Goal: Task Accomplishment & Management: Manage account settings

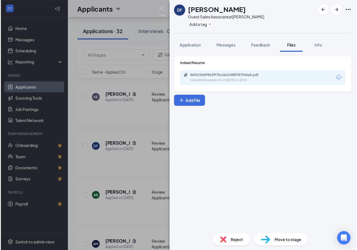
scroll to position [1050, 0]
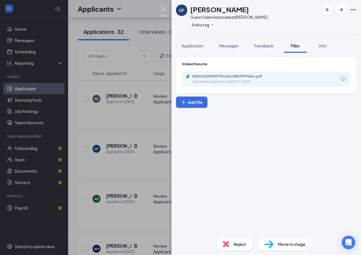
click at [164, 8] on img at bounding box center [163, 11] width 7 height 11
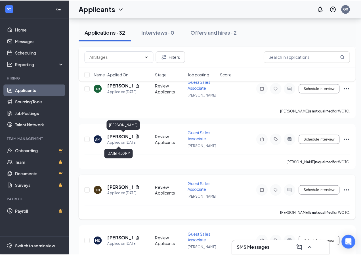
scroll to position [1163, 0]
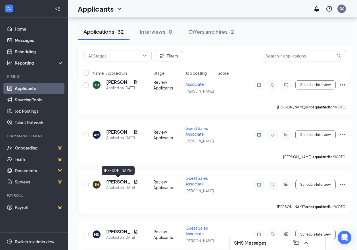
click at [117, 183] on h5 "[PERSON_NAME]" at bounding box center [118, 182] width 25 height 6
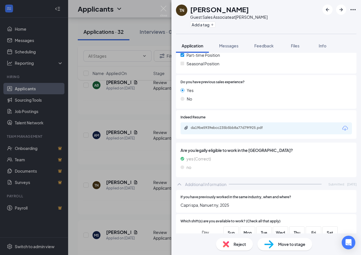
scroll to position [170, 0]
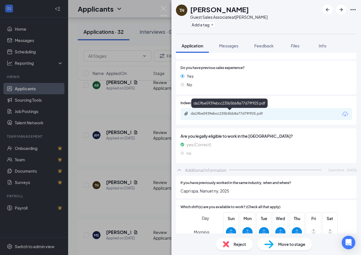
click at [226, 113] on div "da19be5939ebcc235b5bb8a77d79f925.pdf" at bounding box center [230, 113] width 79 height 5
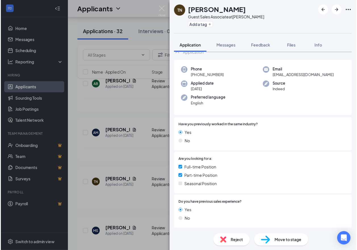
scroll to position [0, 0]
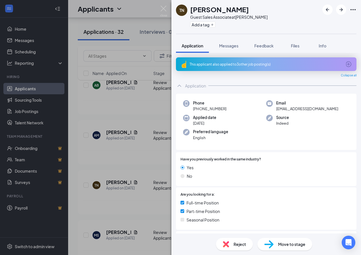
click at [114, 156] on div "TN [PERSON_NAME] Guest Sales Associate at [PERSON_NAME] Add a tag Application M…" at bounding box center [180, 127] width 361 height 255
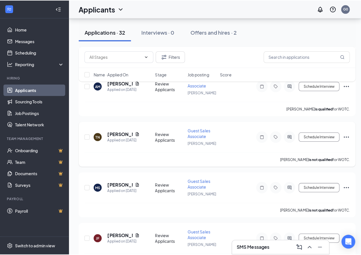
scroll to position [1220, 0]
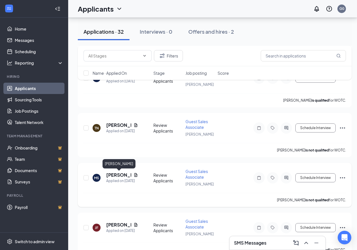
click at [117, 176] on h5 "[PERSON_NAME]" at bounding box center [118, 175] width 25 height 6
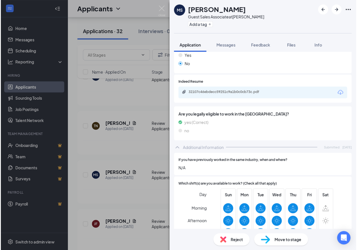
scroll to position [177, 0]
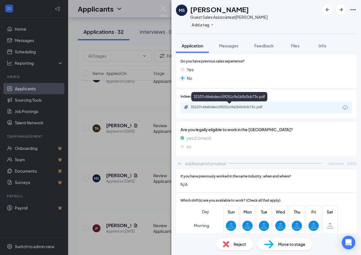
click at [205, 108] on div "32107c46ebdecc59251c9a1b0c0cb73c.pdf" at bounding box center [230, 107] width 79 height 5
click at [165, 10] on img at bounding box center [163, 11] width 7 height 11
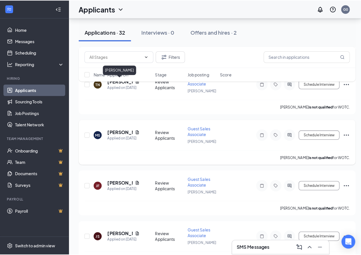
scroll to position [1277, 0]
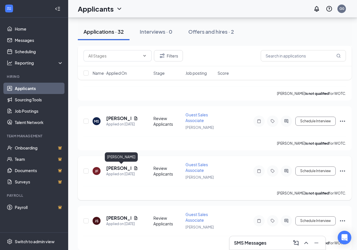
click at [120, 169] on h5 "[PERSON_NAME]" at bounding box center [118, 168] width 25 height 6
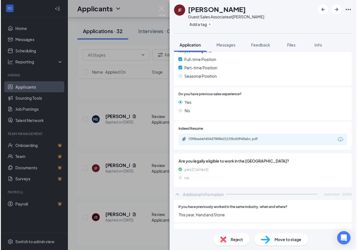
scroll to position [142, 0]
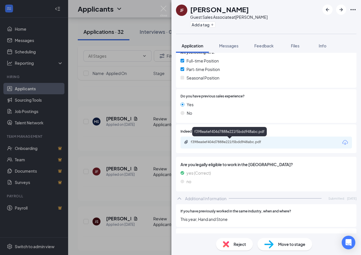
click at [227, 144] on div "f398ea6ef404d7888e221f5bdd948abc.pdf" at bounding box center [230, 142] width 79 height 5
click at [147, 185] on div "[PERSON_NAME] Guest Sales Associate at [PERSON_NAME] Add a tag Application Mess…" at bounding box center [180, 127] width 361 height 255
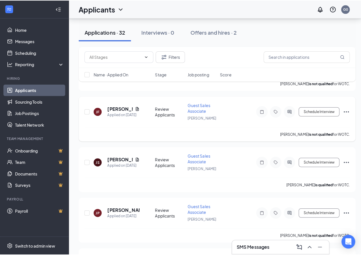
scroll to position [1362, 0]
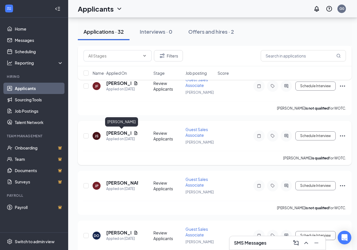
click at [116, 132] on h5 "[PERSON_NAME]" at bounding box center [118, 133] width 25 height 6
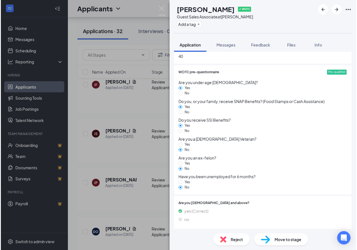
scroll to position [404, 0]
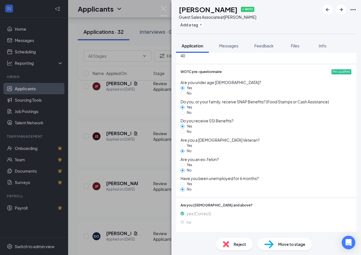
click at [151, 162] on div "JS [PERSON_NAME] ✔ WOTC Guest Sales Associate at [PERSON_NAME] Add a tag Applic…" at bounding box center [180, 127] width 361 height 255
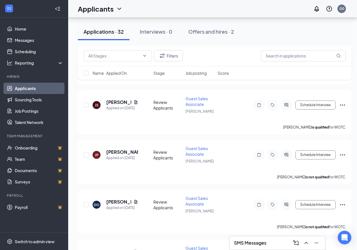
scroll to position [1362, 0]
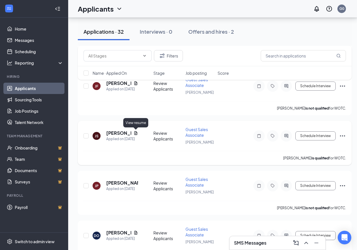
click at [135, 133] on icon "Document" at bounding box center [135, 133] width 3 height 4
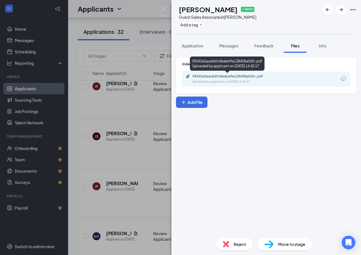
click at [234, 80] on div "Uploaded by applicant on [DATE] 14:45:17" at bounding box center [234, 81] width 85 height 5
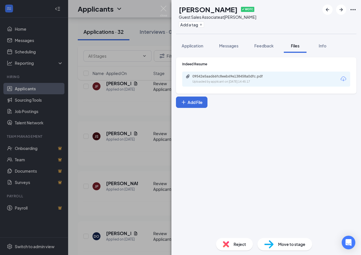
click at [140, 165] on div "JS [PERSON_NAME] ✔ WOTC Guest Sales Associate at [PERSON_NAME] Add a tag Applic…" at bounding box center [180, 127] width 361 height 255
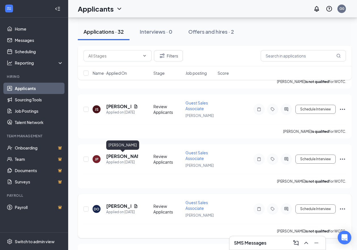
scroll to position [1433, 0]
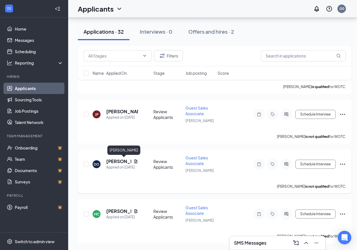
click at [122, 161] on h5 "[PERSON_NAME]" at bounding box center [118, 162] width 25 height 6
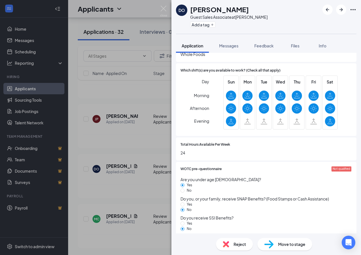
scroll to position [284, 0]
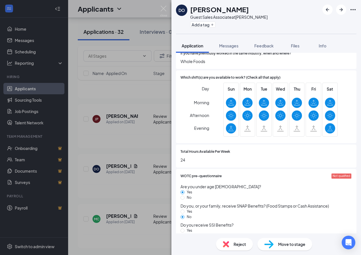
click at [114, 224] on div "DO [PERSON_NAME] Guest Sales Associate at [PERSON_NAME] Add a tag Application M…" at bounding box center [180, 127] width 361 height 255
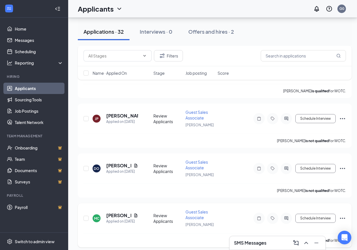
click at [117, 217] on h5 "[PERSON_NAME]" at bounding box center [118, 216] width 25 height 6
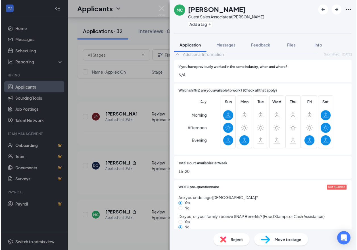
scroll to position [284, 0]
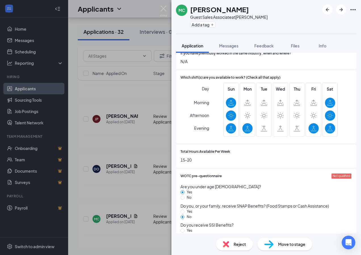
click at [124, 181] on div "MC [PERSON_NAME] Guest Sales Associate at [PERSON_NAME] Add a tag Application M…" at bounding box center [180, 127] width 361 height 255
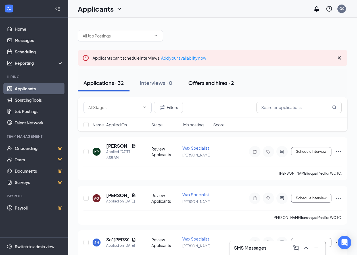
click at [206, 85] on div "Offers and hires · 2" at bounding box center [211, 82] width 46 height 7
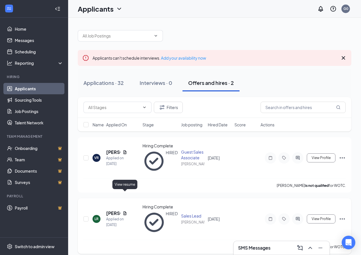
click at [124, 211] on icon "Document" at bounding box center [125, 213] width 5 height 5
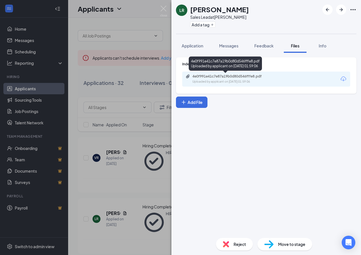
click at [228, 66] on div "4e0f991e41c7e87a19b0d80d546fffe8.pdf Uploaded by applicant on [DATE] 01:59:06" at bounding box center [225, 63] width 73 height 14
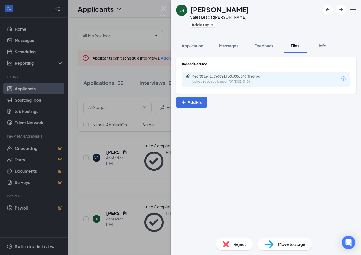
click at [233, 80] on div "Uploaded by applicant on [DATE] 01:59:06" at bounding box center [234, 81] width 85 height 5
